Goal: Task Accomplishment & Management: Use online tool/utility

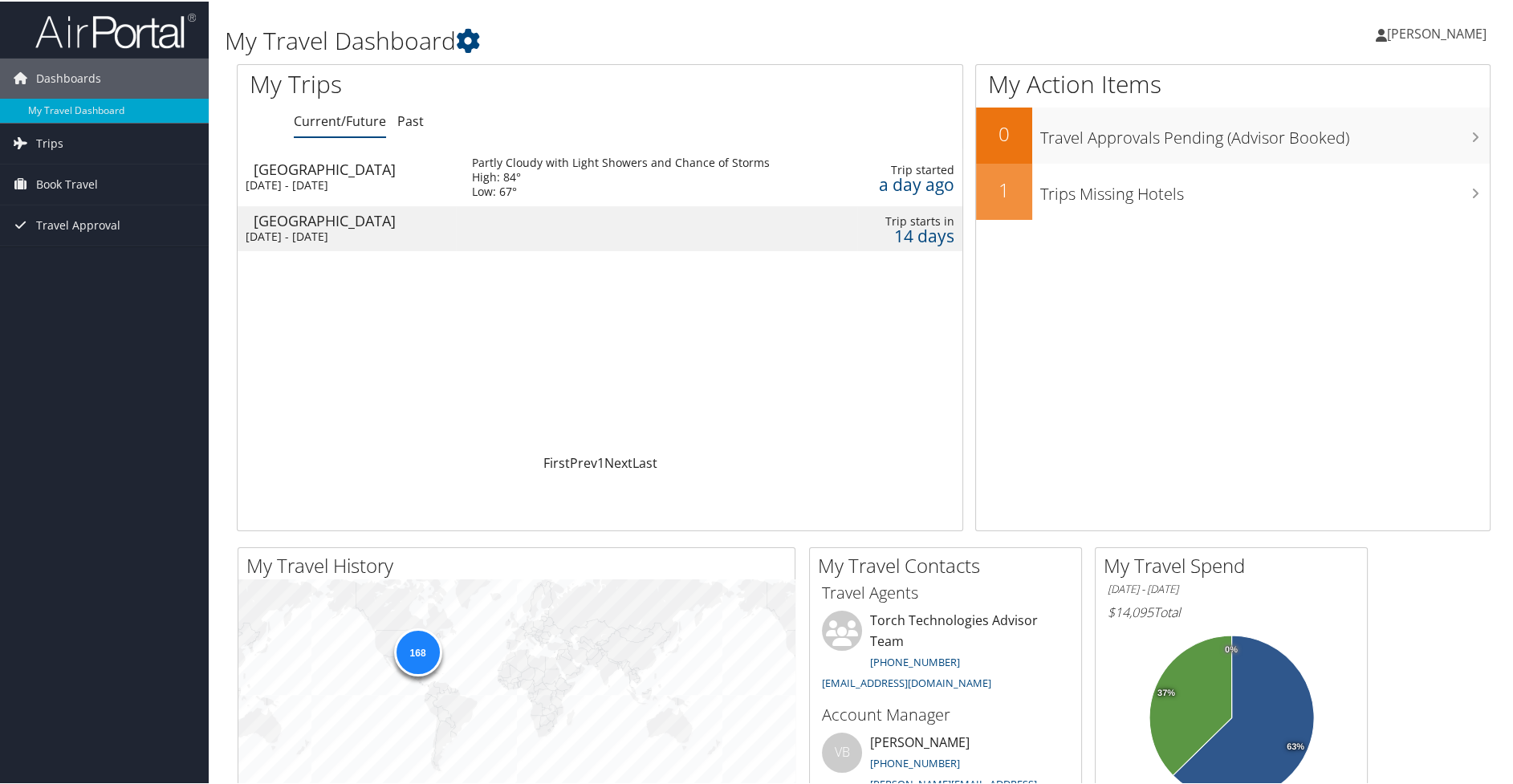
click at [306, 171] on div "[GEOGRAPHIC_DATA]" at bounding box center [355, 168] width 203 height 14
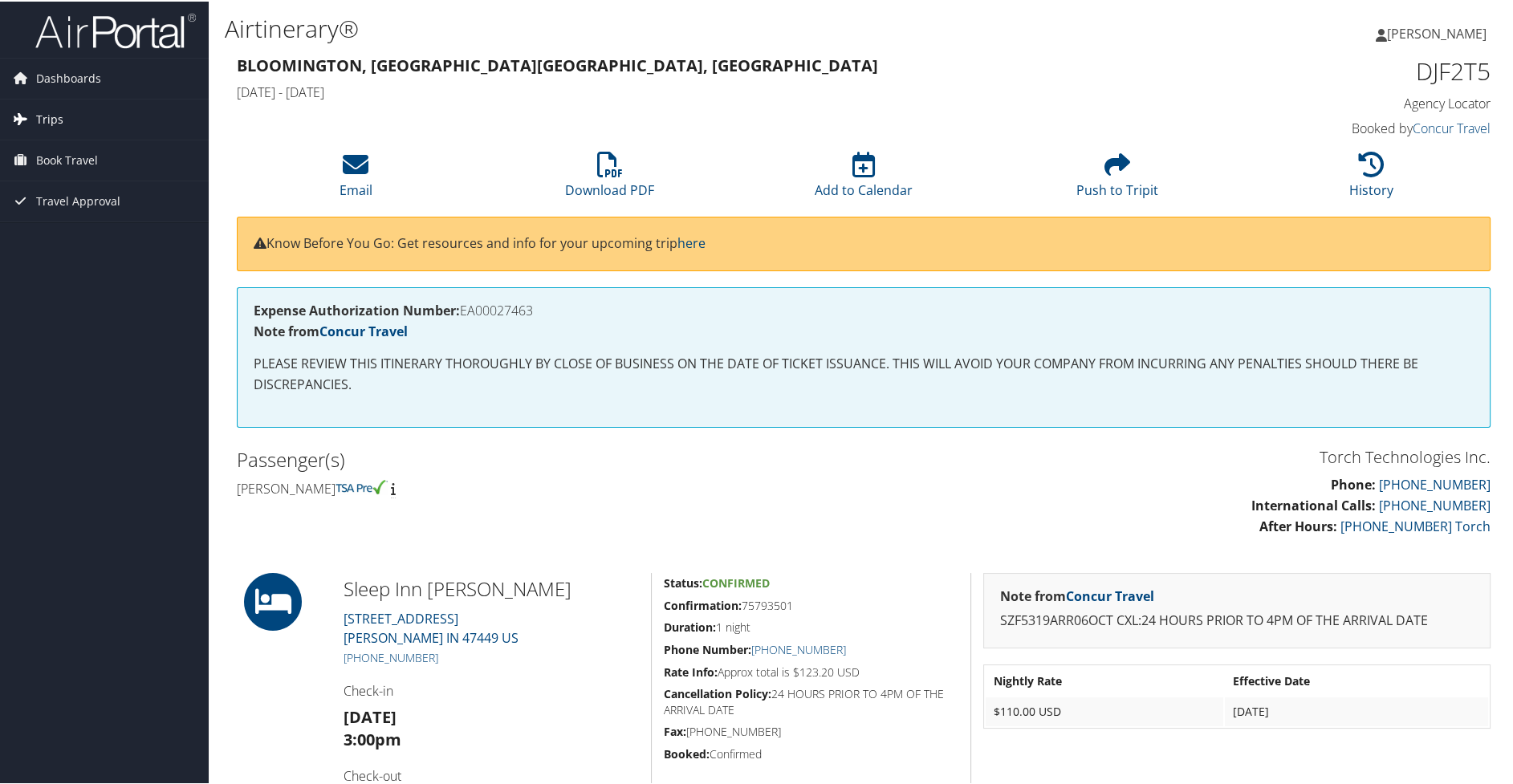
click at [52, 109] on span "Trips" at bounding box center [50, 117] width 28 height 40
click at [86, 146] on link "Current/Future Trips" at bounding box center [104, 149] width 209 height 24
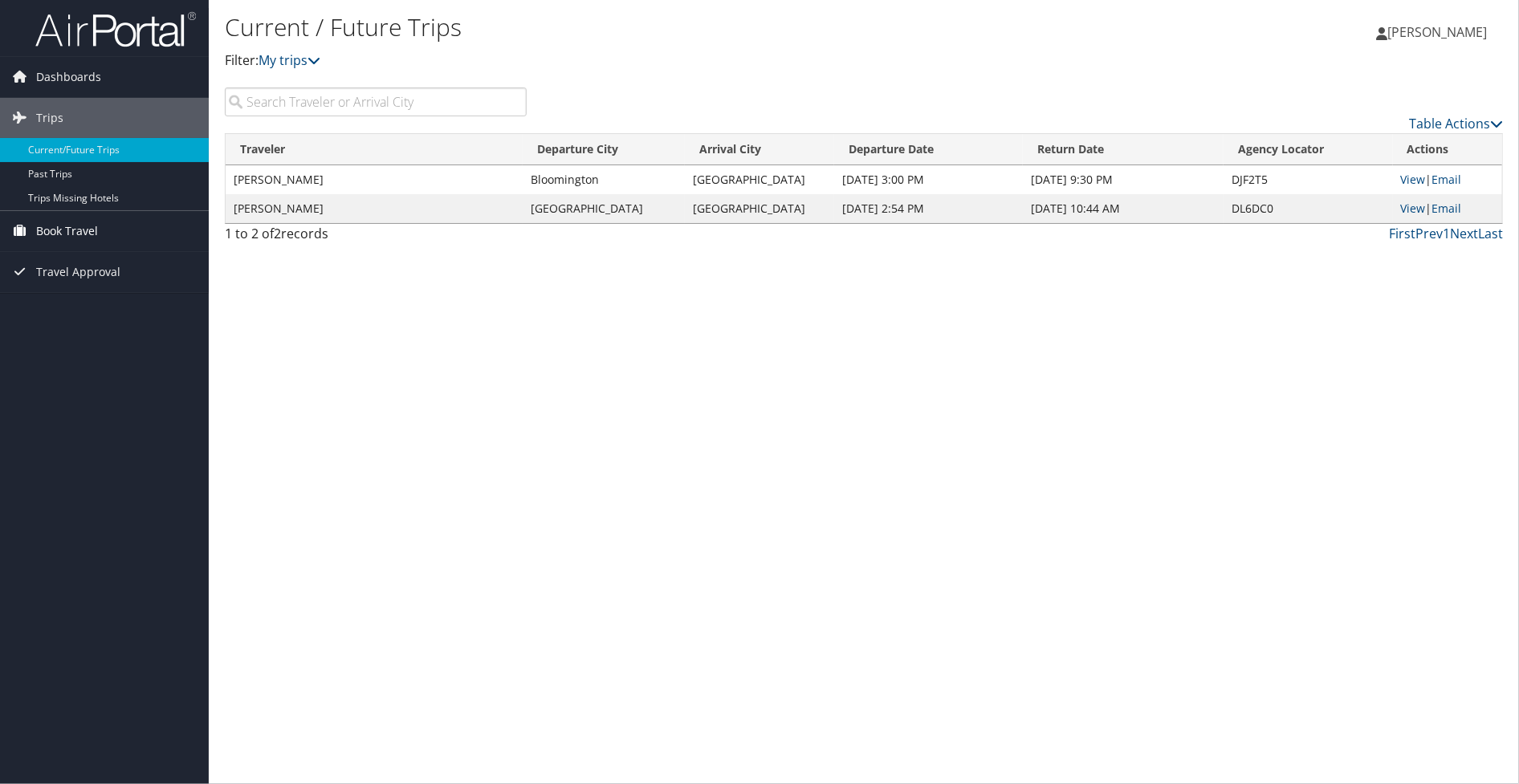
click at [68, 222] on span "Book Travel" at bounding box center [68, 231] width 62 height 40
click at [71, 313] on link "Book/Manage Online Trips" at bounding box center [104, 311] width 209 height 24
